Goal: Information Seeking & Learning: Compare options

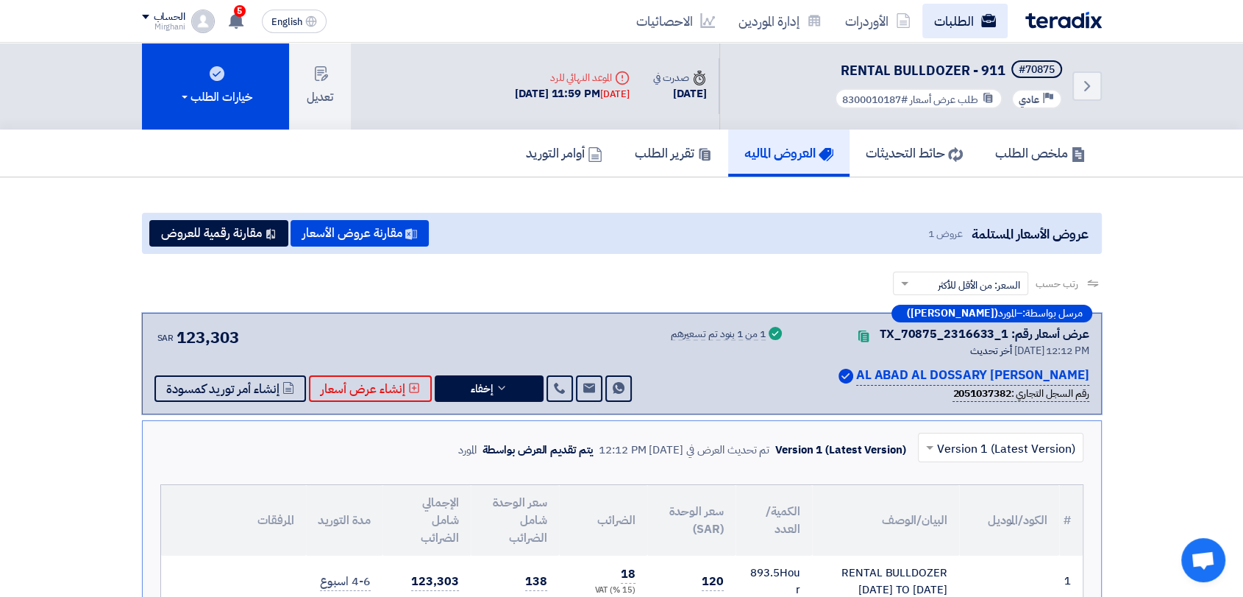
click at [968, 29] on link "الطلبات" at bounding box center [965, 21] width 85 height 35
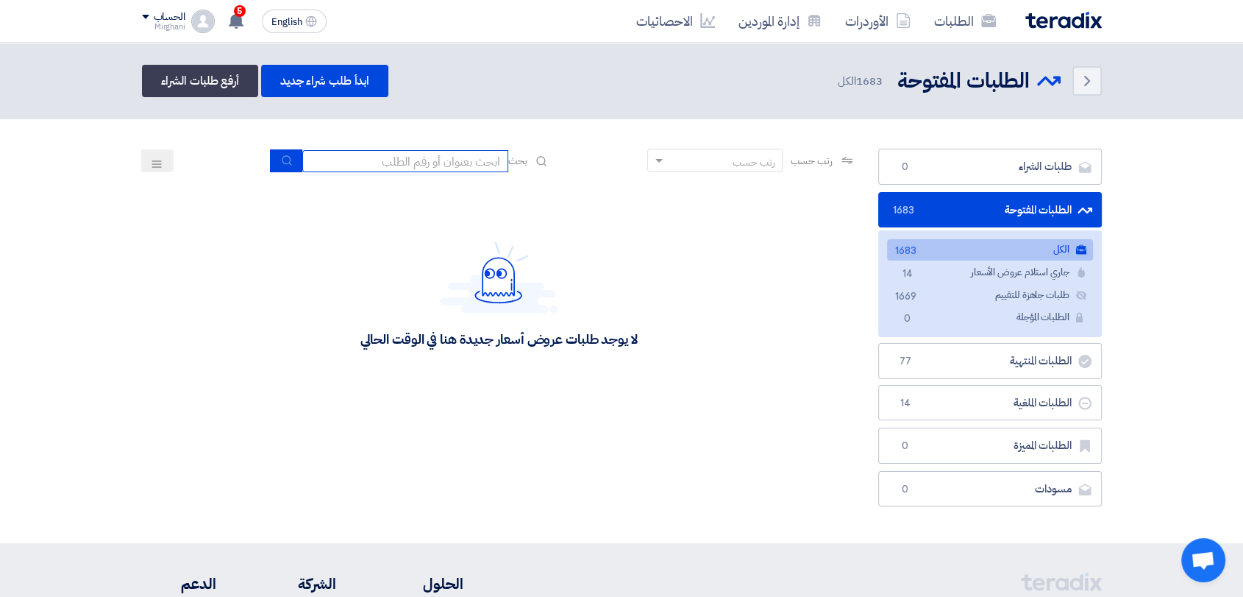
click at [472, 159] on input at bounding box center [405, 161] width 206 height 22
type input "911"
click at [302, 160] on input "911" at bounding box center [405, 161] width 206 height 22
click at [294, 158] on button "submit" at bounding box center [286, 160] width 32 height 23
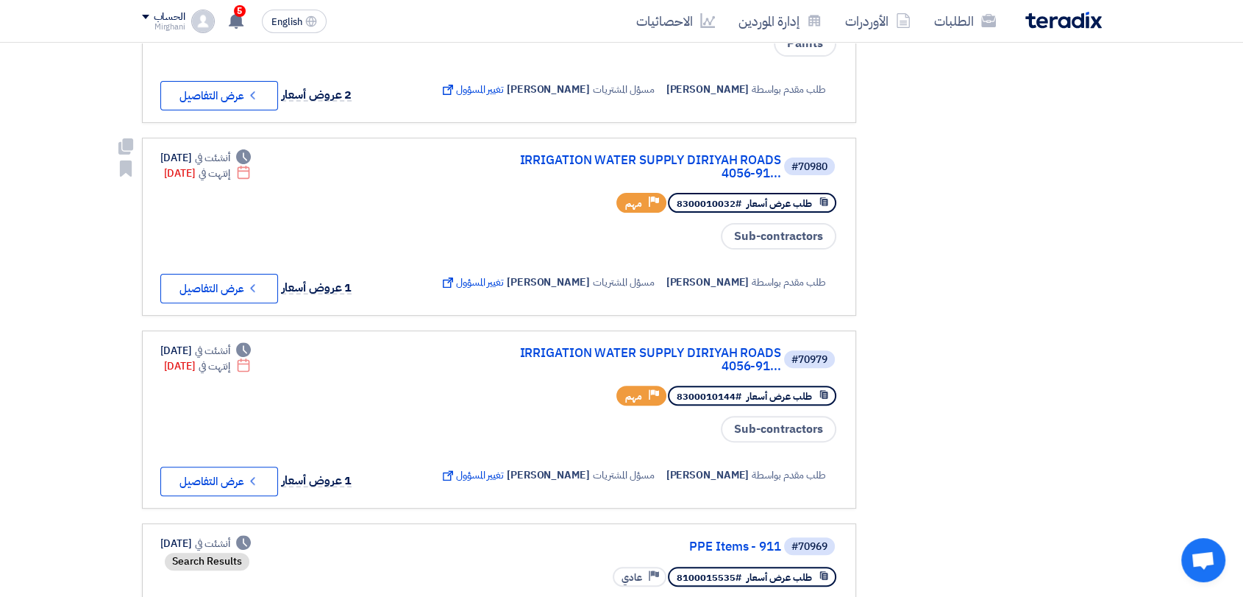
scroll to position [163, 0]
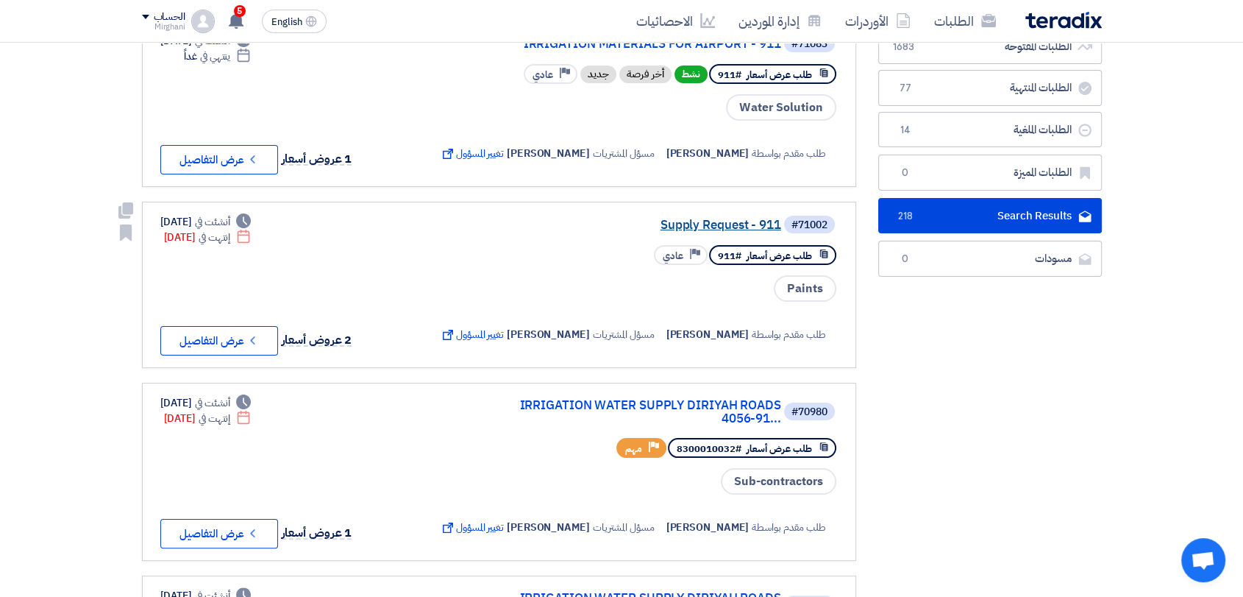
click at [676, 220] on link "Supply Request - 911" at bounding box center [634, 225] width 294 height 13
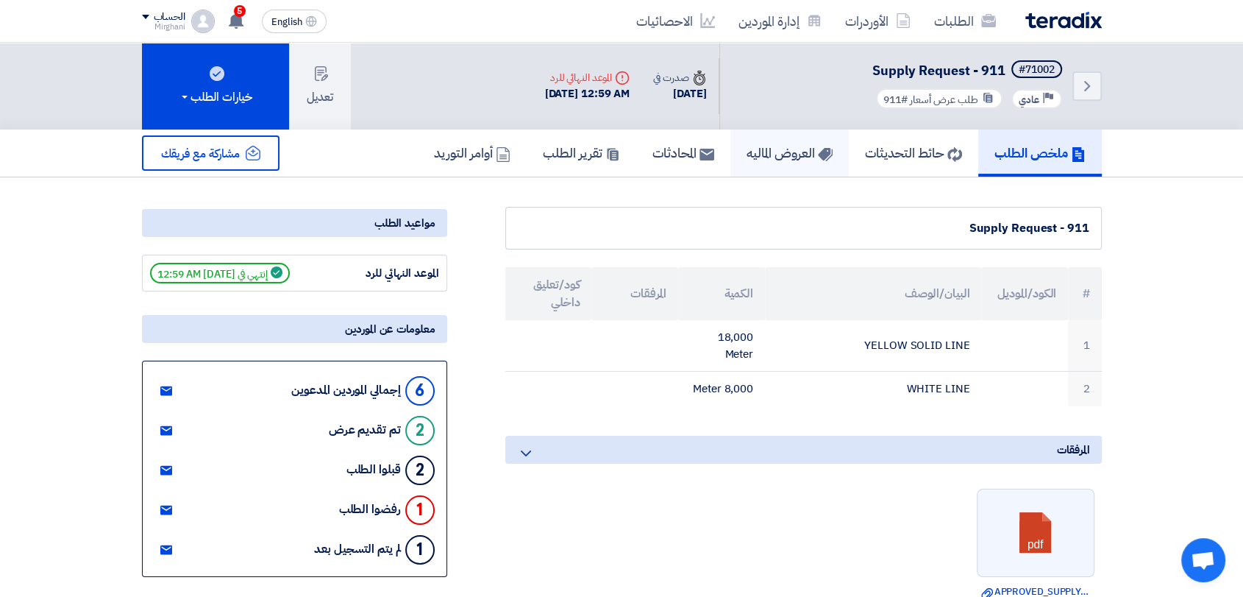
click at [799, 161] on h5 "العروض الماليه" at bounding box center [790, 152] width 86 height 17
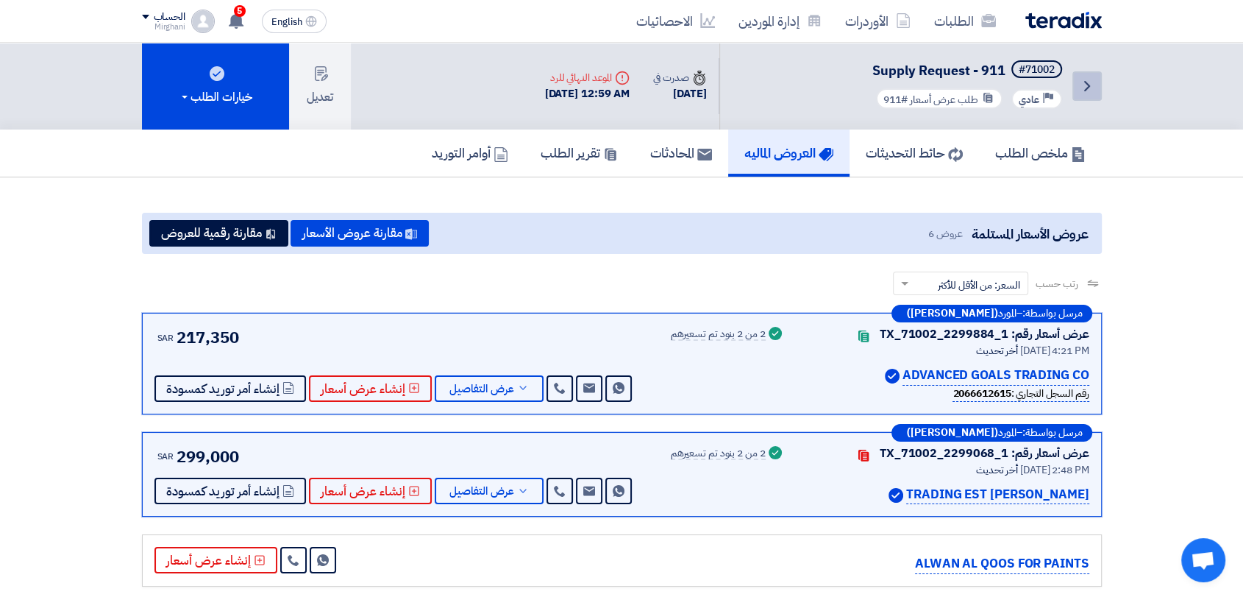
click at [1084, 82] on icon "Back" at bounding box center [1088, 86] width 18 height 18
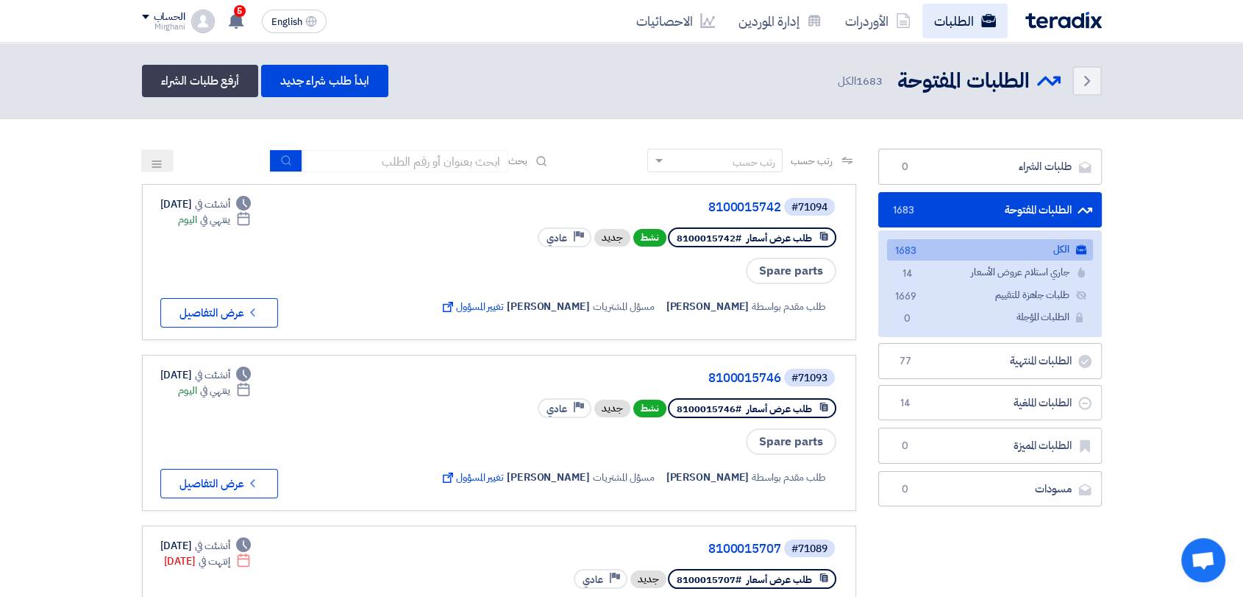
click at [956, 6] on link "الطلبات" at bounding box center [965, 21] width 85 height 35
click at [356, 159] on input at bounding box center [405, 161] width 206 height 22
type input "911"
click at [275, 160] on button "submit" at bounding box center [286, 160] width 32 height 23
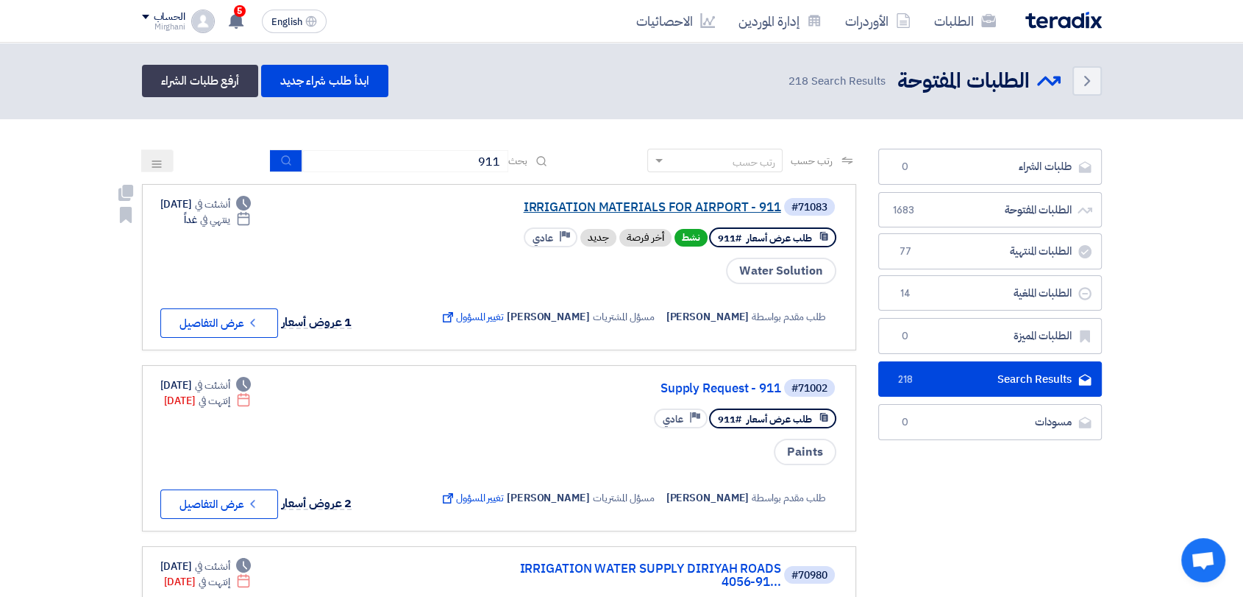
click at [578, 207] on link "IRRIGATION MATERIALS FOR AIRPORT - 911" at bounding box center [634, 207] width 294 height 13
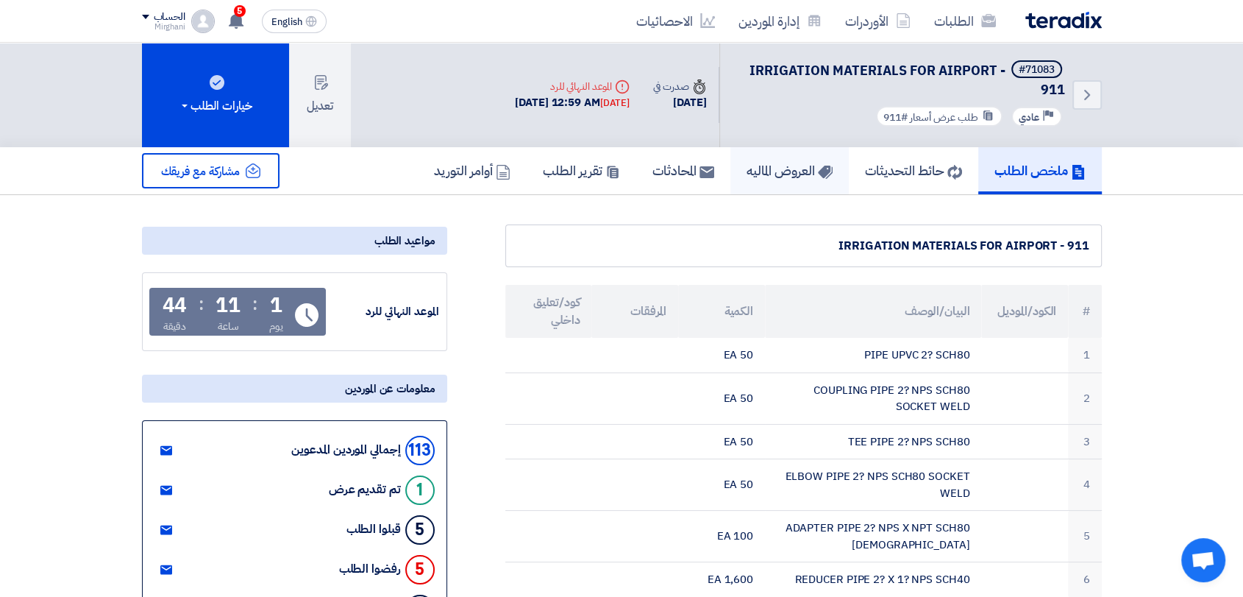
click at [775, 182] on link "العروض الماليه" at bounding box center [790, 170] width 118 height 47
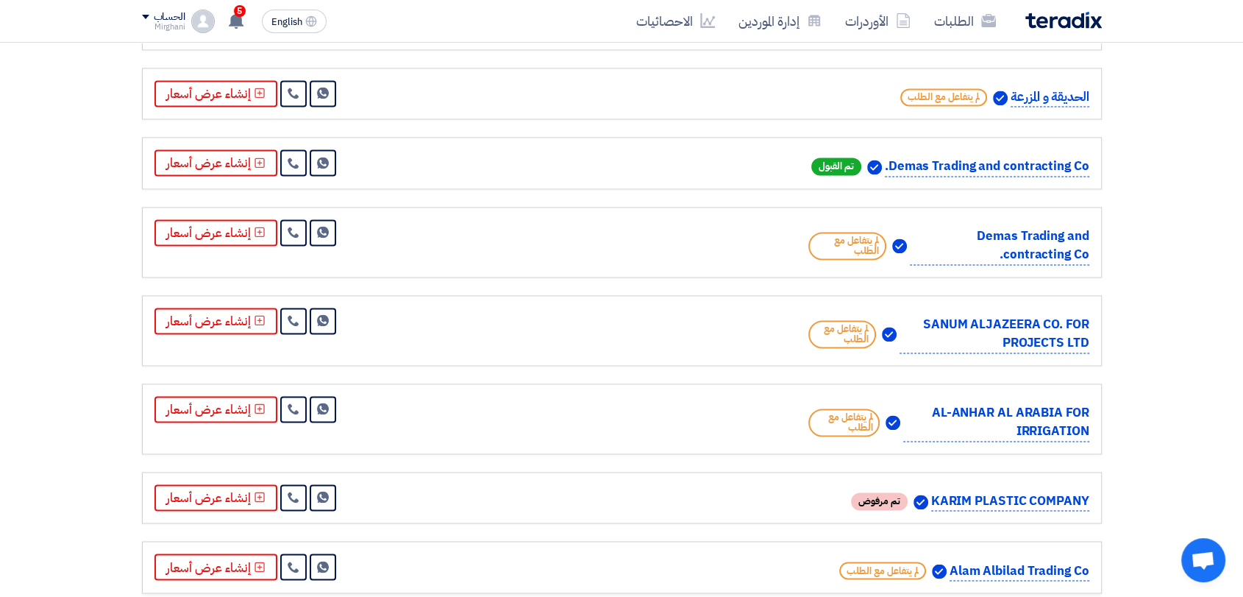
scroll to position [2207, 0]
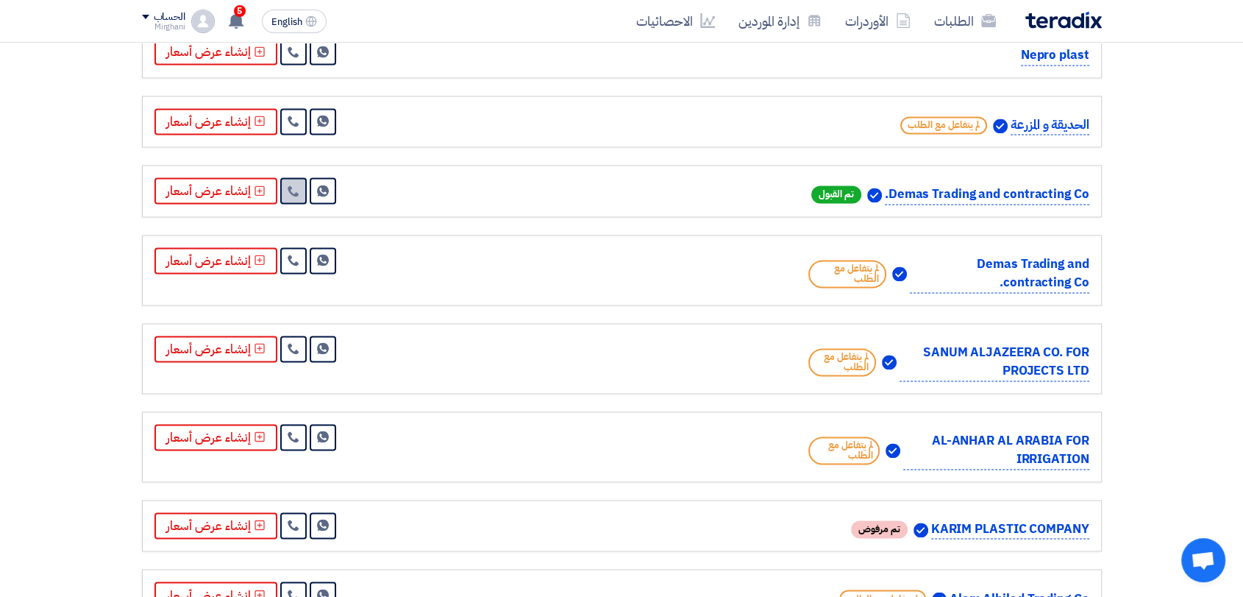
click at [291, 196] on icon at bounding box center [294, 191] width 12 height 12
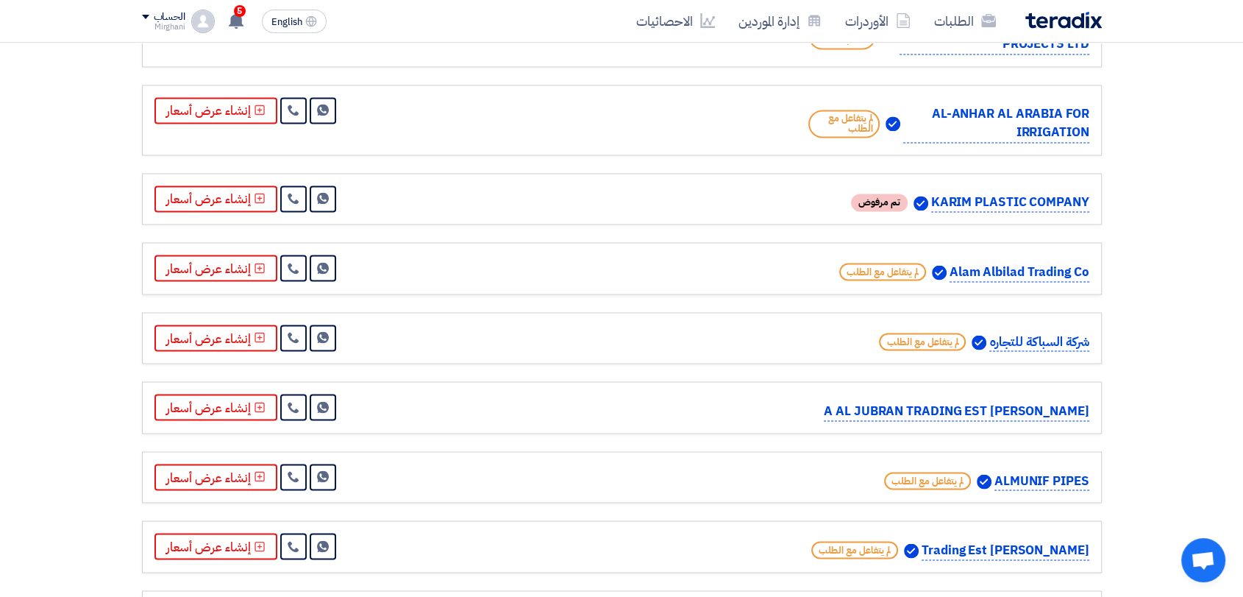
scroll to position [2943, 0]
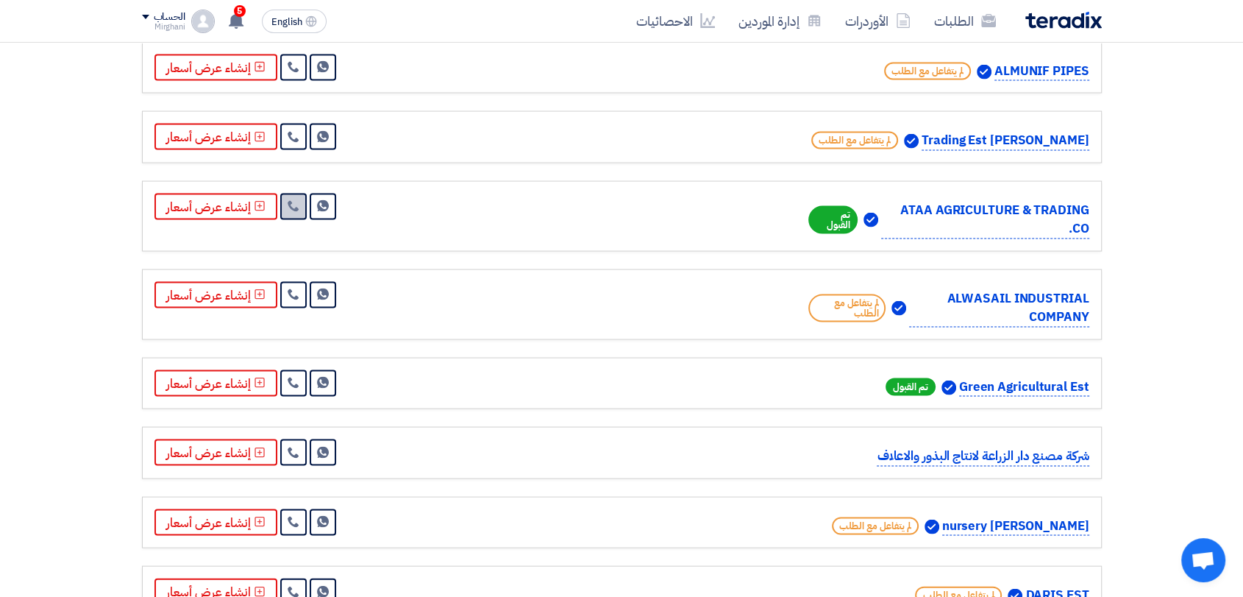
click at [299, 220] on link at bounding box center [293, 207] width 26 height 26
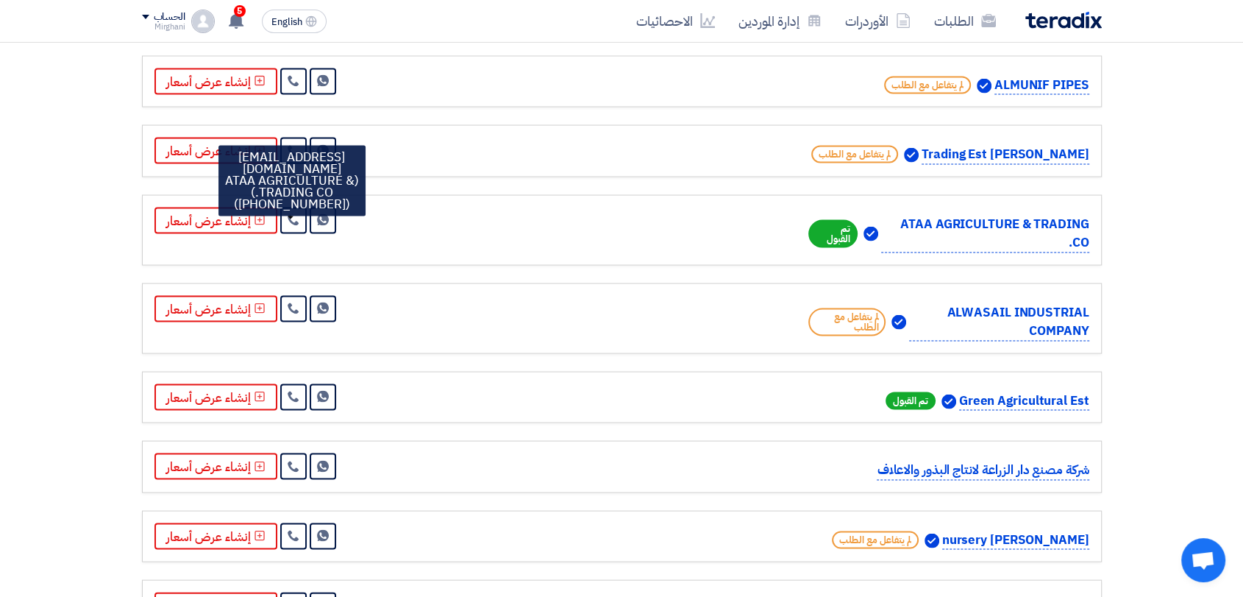
scroll to position [3025, 0]
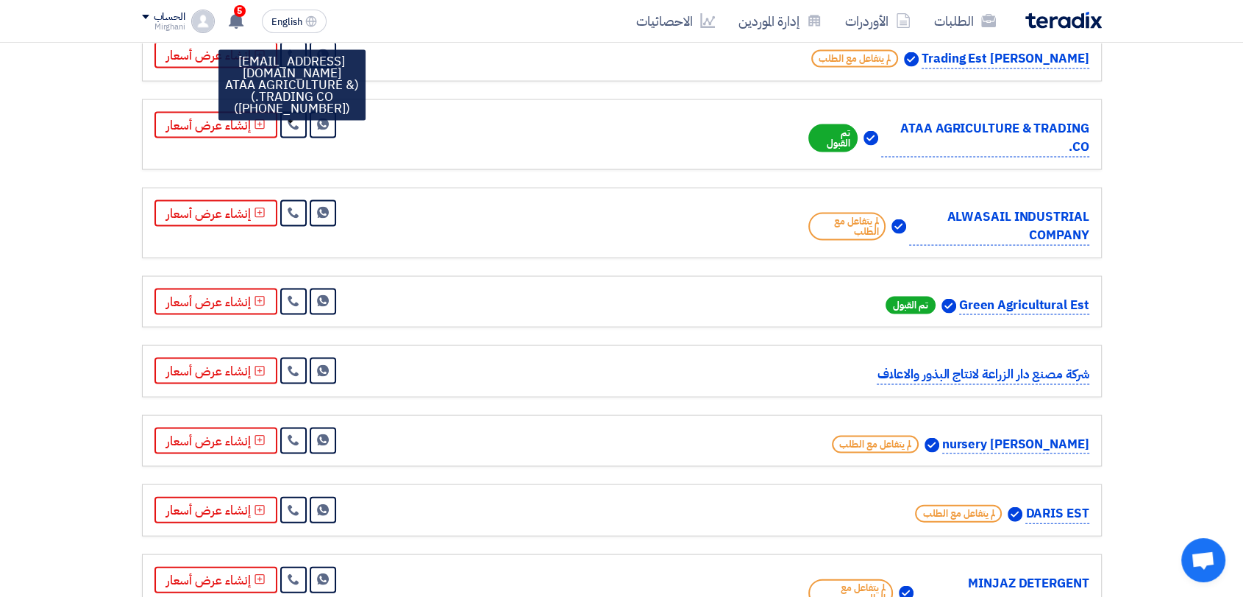
scroll to position [2898, 0]
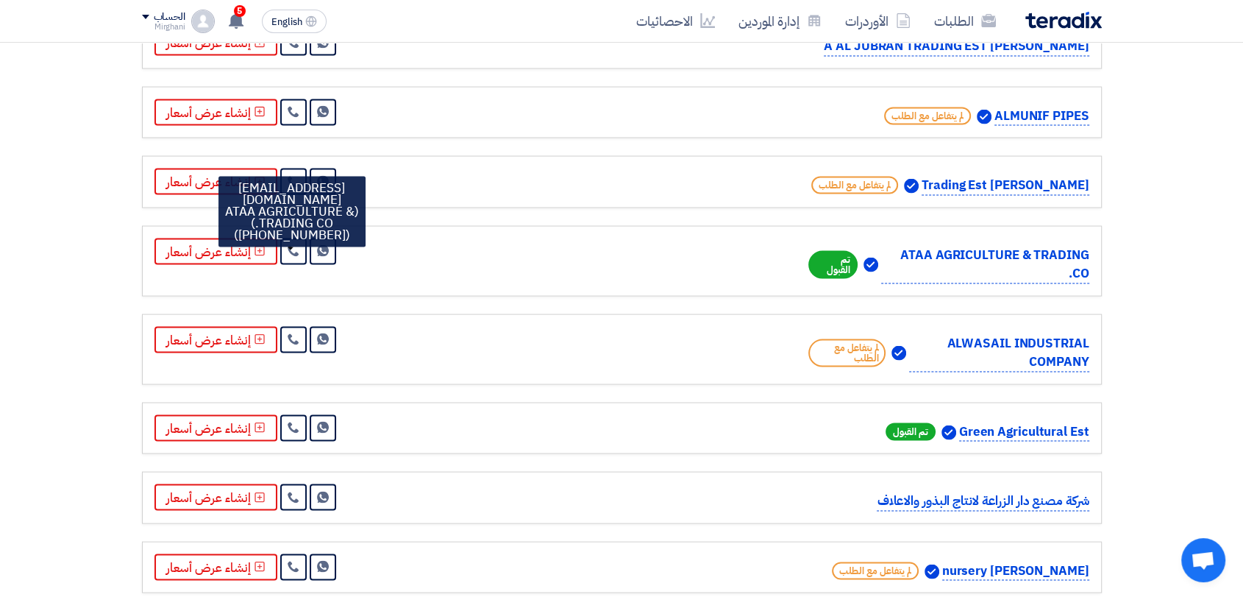
drag, startPoint x: 1179, startPoint y: 168, endPoint x: 1115, endPoint y: 252, distance: 105.5
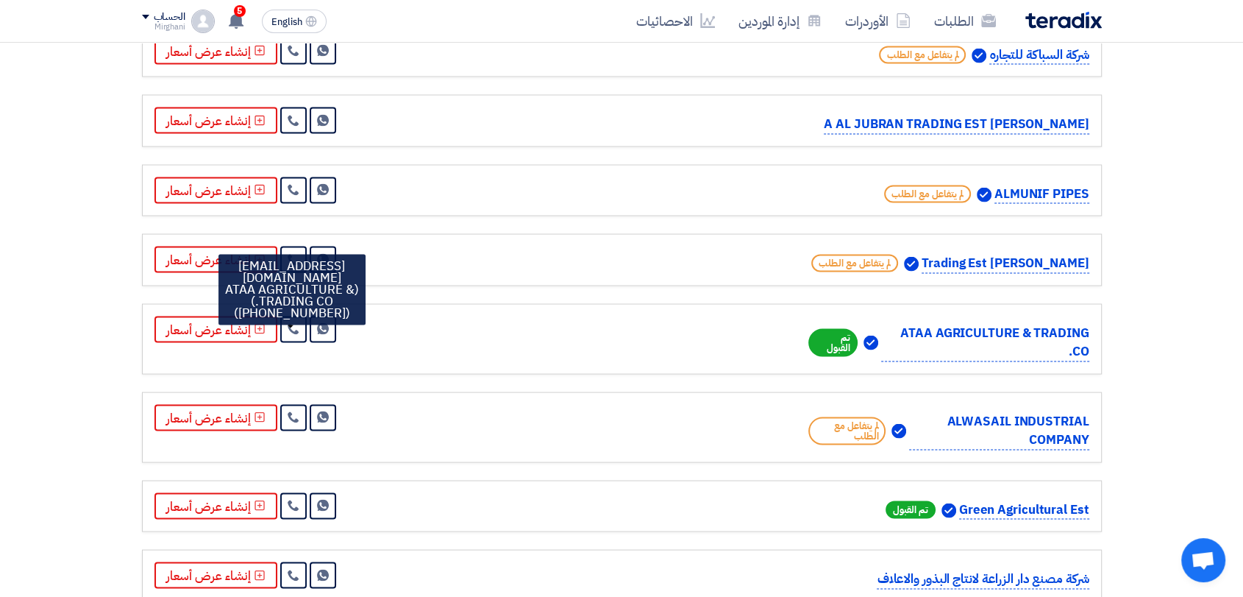
scroll to position [3003, 0]
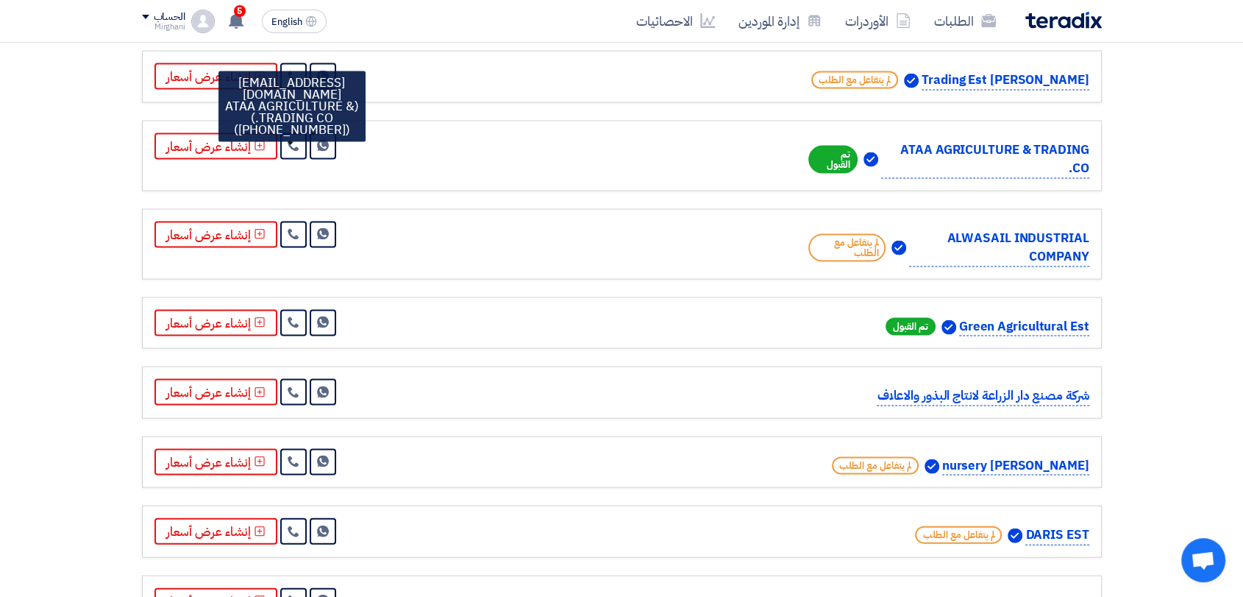
drag, startPoint x: 1188, startPoint y: 255, endPoint x: 1065, endPoint y: 253, distance: 122.1
drag, startPoint x: 1140, startPoint y: 248, endPoint x: 1135, endPoint y: 255, distance: 8.0
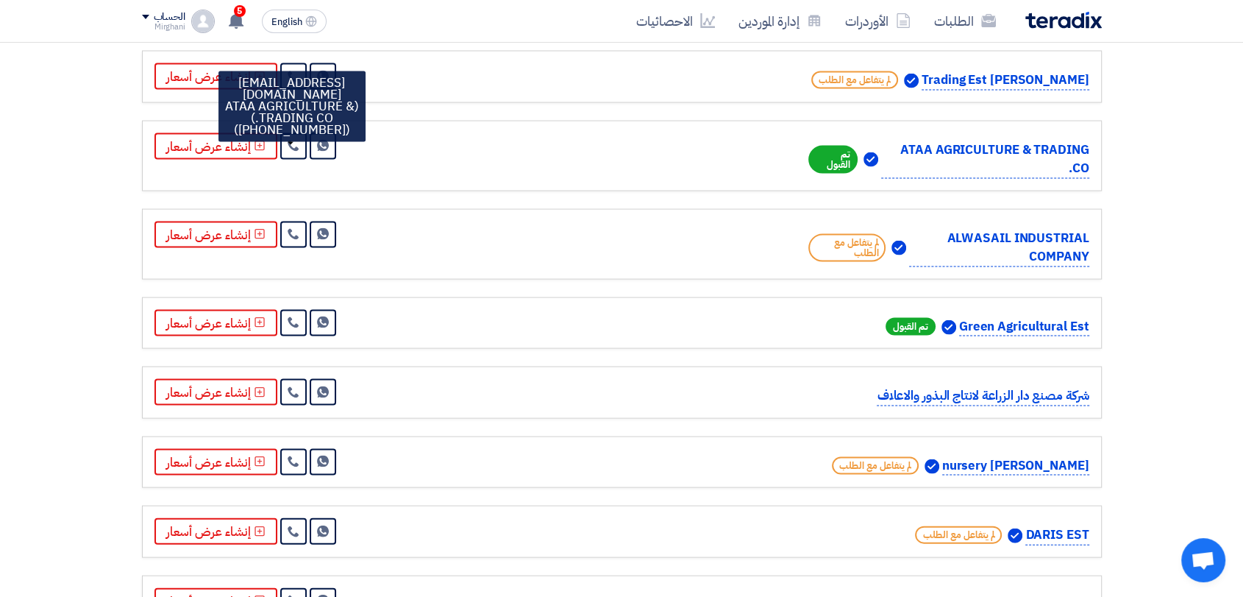
drag, startPoint x: 1148, startPoint y: 294, endPoint x: 1140, endPoint y: 310, distance: 18.1
drag, startPoint x: 1145, startPoint y: 311, endPoint x: 1119, endPoint y: 319, distance: 27.0
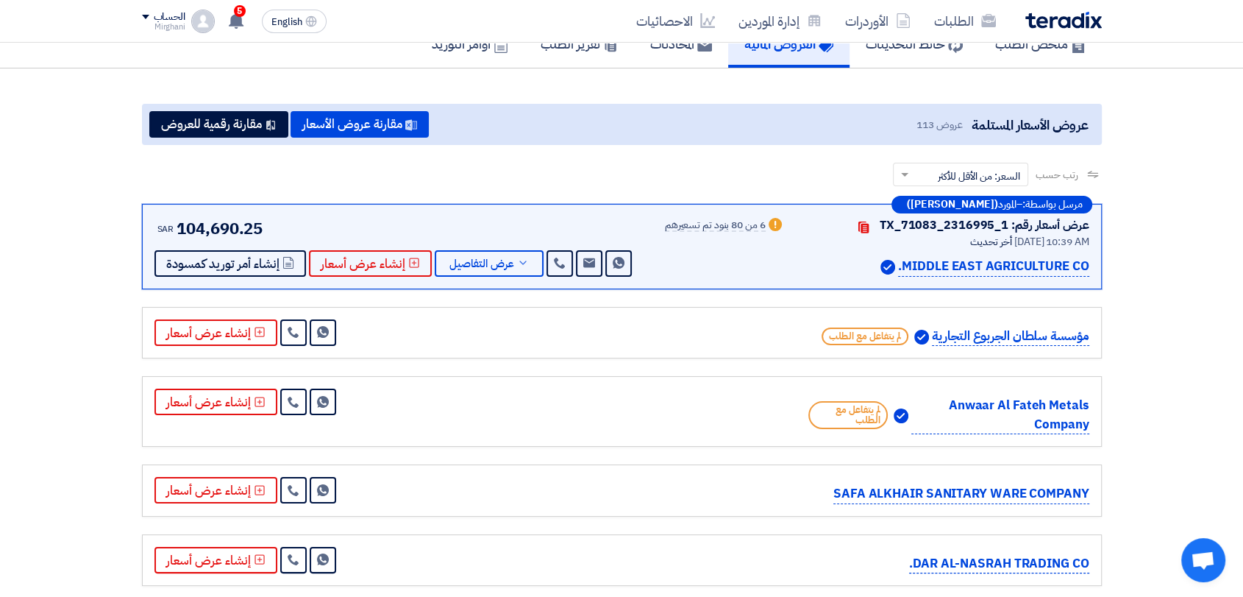
scroll to position [116, 0]
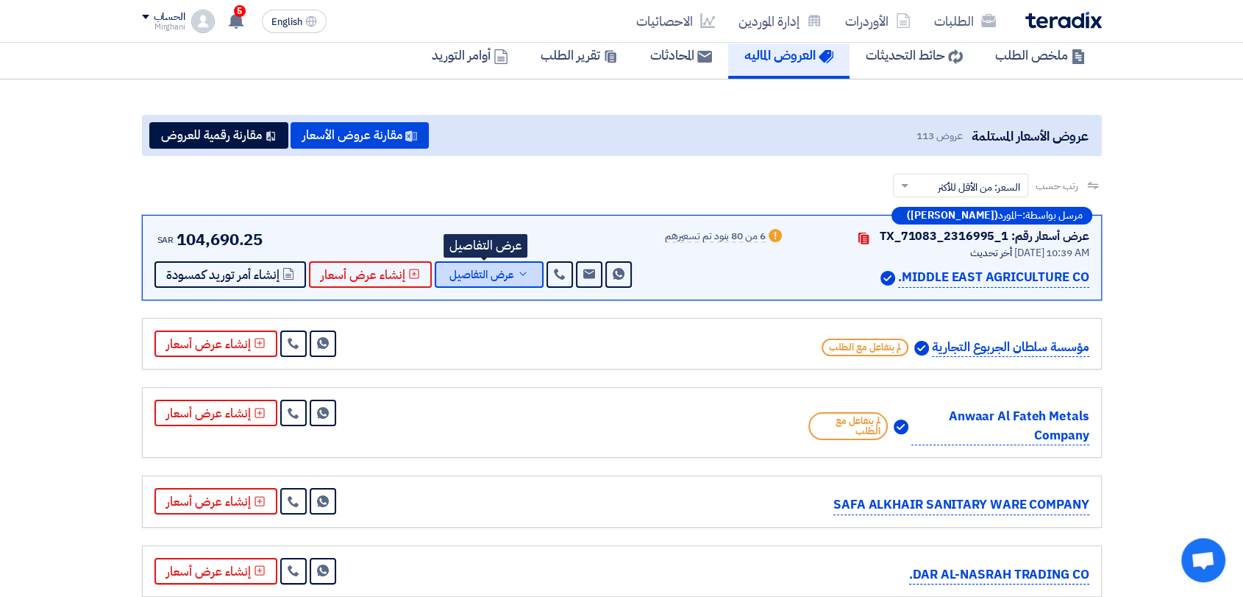
click at [525, 277] on button "عرض التفاصيل" at bounding box center [489, 274] width 109 height 26
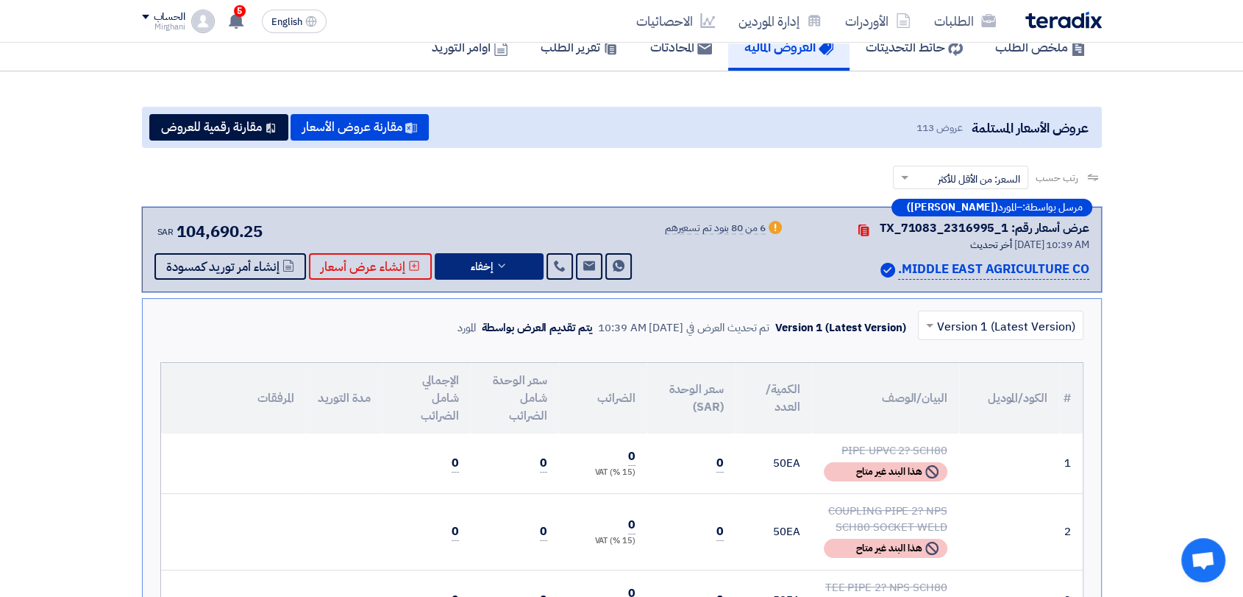
scroll to position [0, 0]
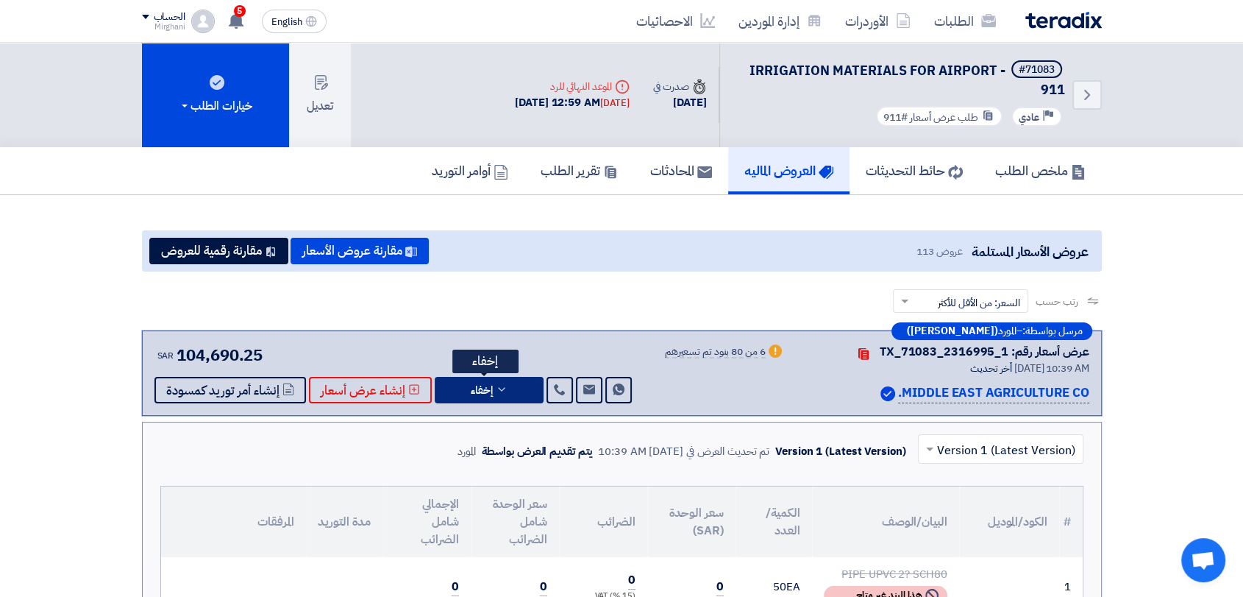
click at [476, 385] on span "إخفاء" at bounding box center [482, 390] width 22 height 11
